Goal: Find specific page/section: Find specific page/section

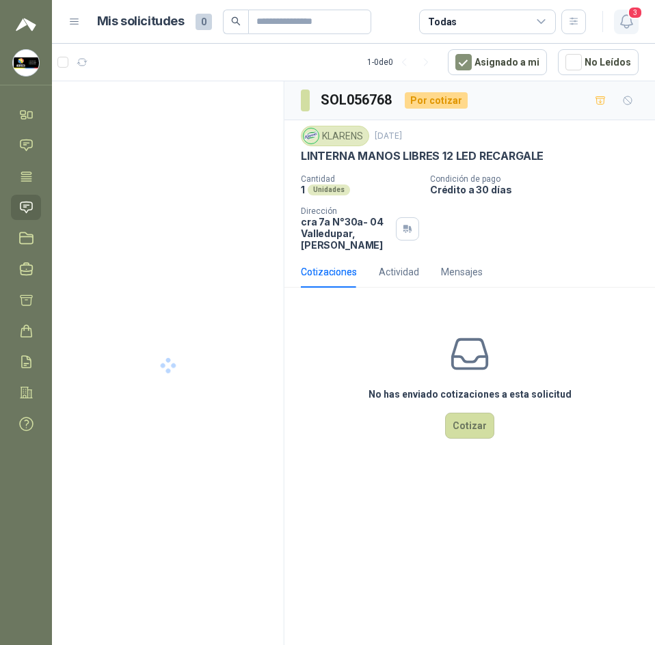
click at [625, 27] on icon "button" at bounding box center [626, 21] width 17 height 17
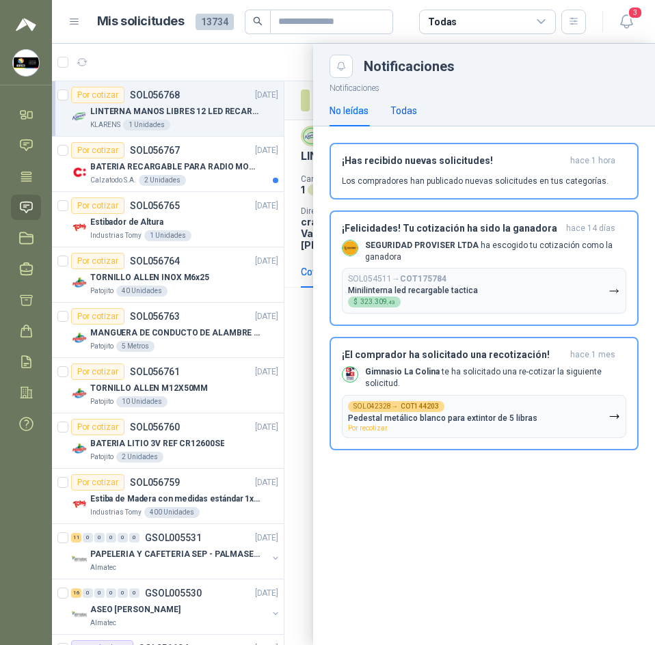
click at [405, 107] on div "Todas" at bounding box center [403, 110] width 27 height 15
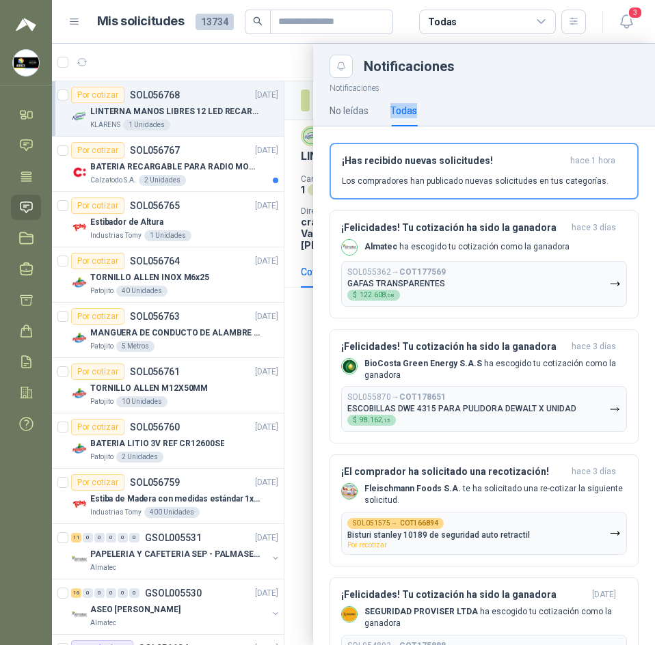
click at [405, 107] on div "Todas" at bounding box center [403, 110] width 27 height 15
click at [300, 46] on div at bounding box center [353, 344] width 603 height 601
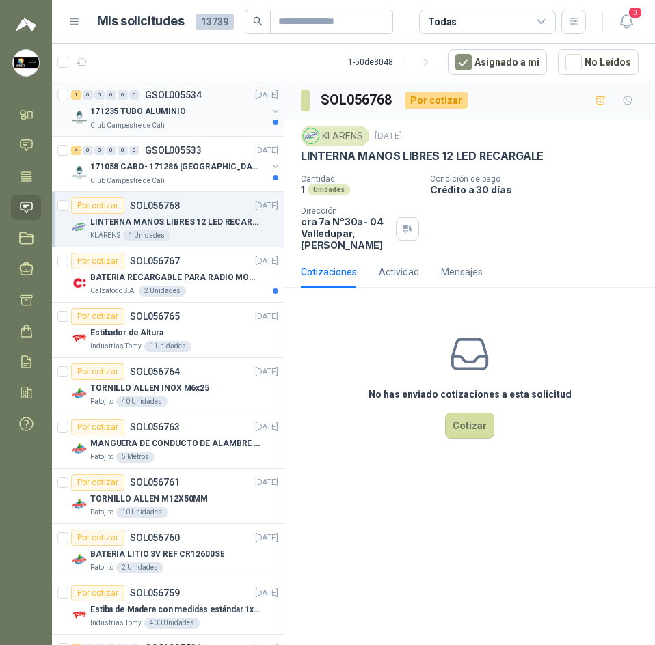
click at [218, 114] on div "171235 TUBO ALUMINIO" at bounding box center [178, 111] width 177 height 16
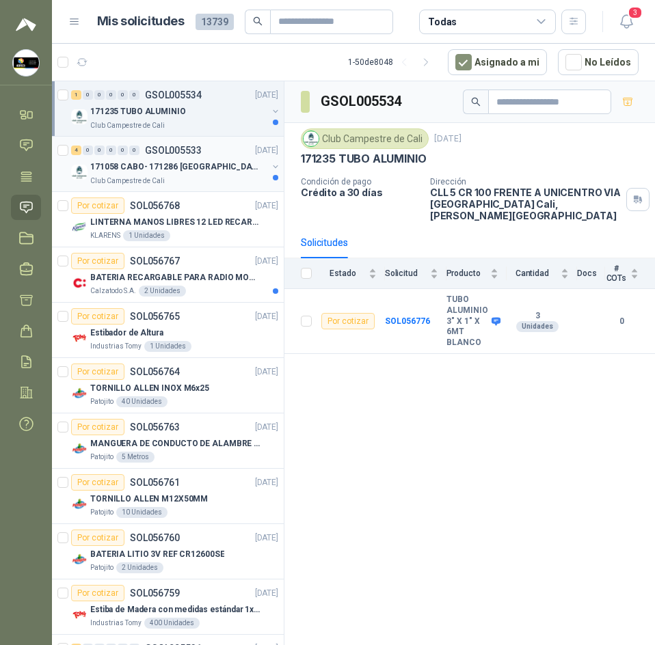
click at [217, 163] on div "171058 CABO- 171286 TORNILLO" at bounding box center [178, 167] width 177 height 16
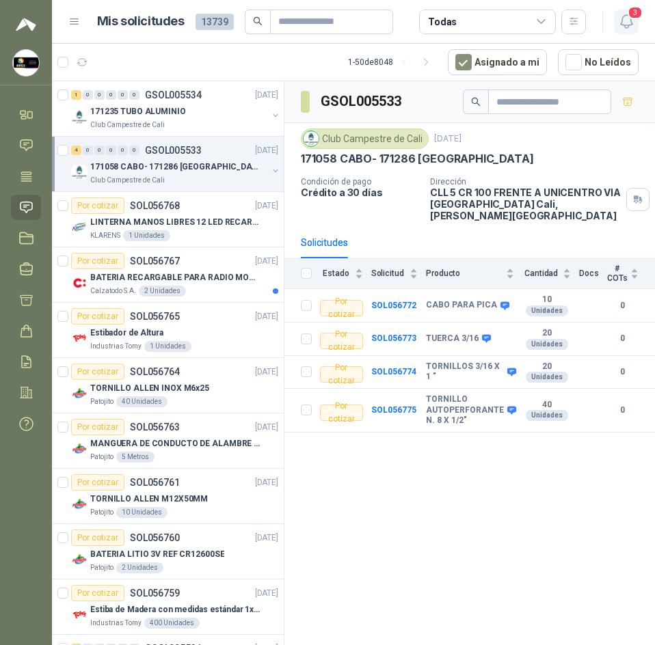
click at [629, 21] on icon "button" at bounding box center [626, 21] width 17 height 17
